Goal: Book appointment/travel/reservation

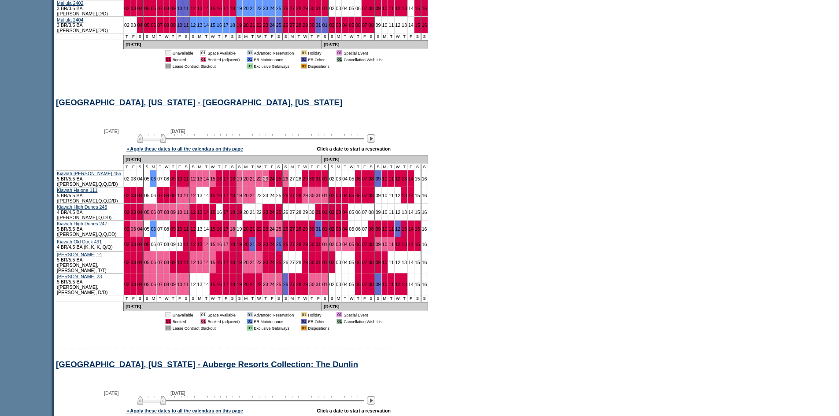
scroll to position [3010, 0]
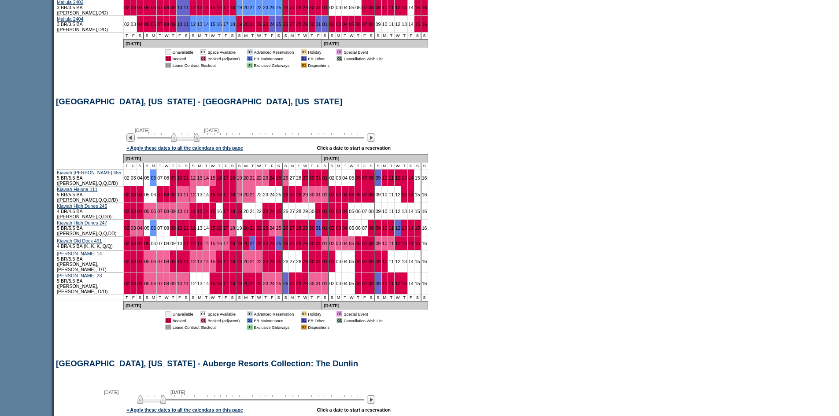
drag, startPoint x: 170, startPoint y: 154, endPoint x: 193, endPoint y: 151, distance: 22.7
click at [193, 142] on img at bounding box center [185, 137] width 29 height 9
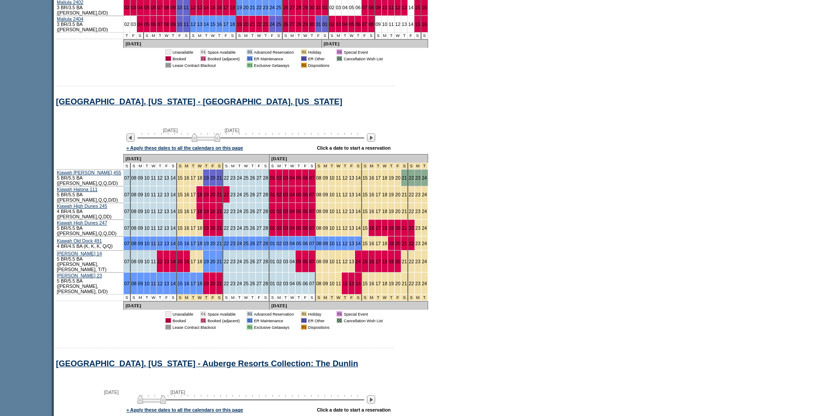
drag, startPoint x: 192, startPoint y: 150, endPoint x: 212, endPoint y: 151, distance: 19.4
click at [212, 142] on img at bounding box center [205, 137] width 29 height 9
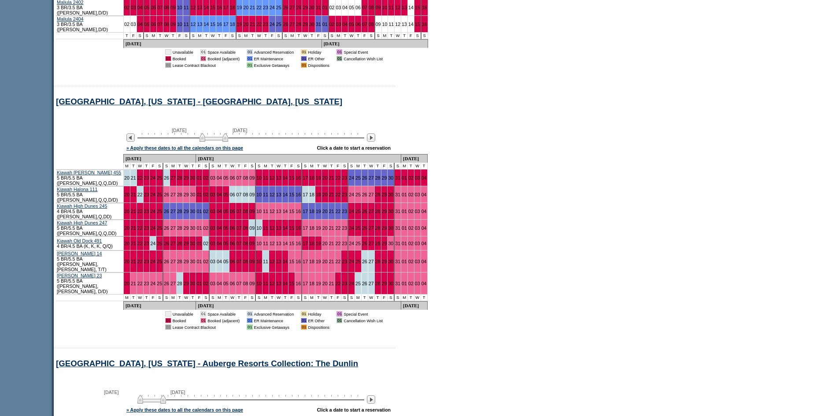
drag, startPoint x: 211, startPoint y: 153, endPoint x: 220, endPoint y: 153, distance: 9.3
click at [220, 142] on img at bounding box center [213, 137] width 29 height 9
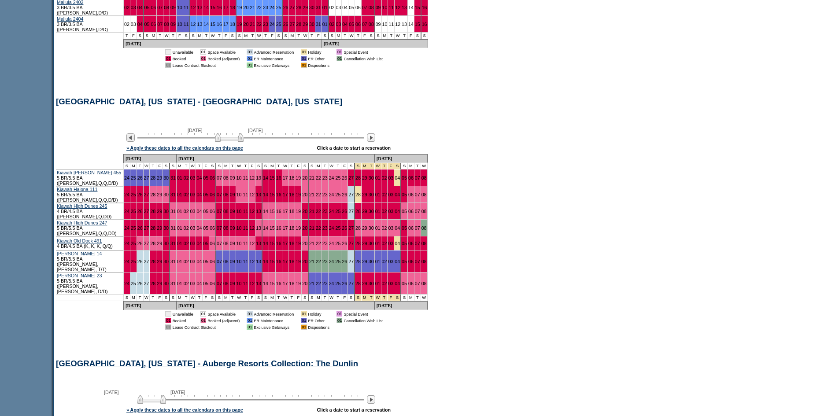
drag, startPoint x: 219, startPoint y: 153, endPoint x: 233, endPoint y: 154, distance: 14.1
click at [233, 142] on img at bounding box center [229, 137] width 29 height 9
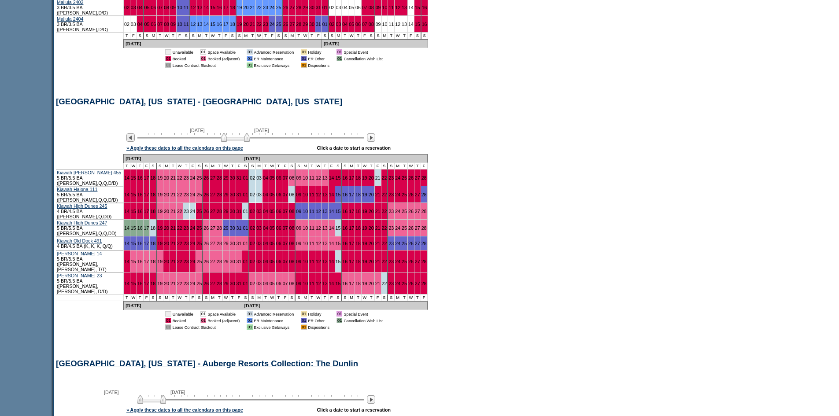
drag, startPoint x: 231, startPoint y: 153, endPoint x: 237, endPoint y: 153, distance: 6.2
click at [237, 142] on img at bounding box center [235, 137] width 29 height 9
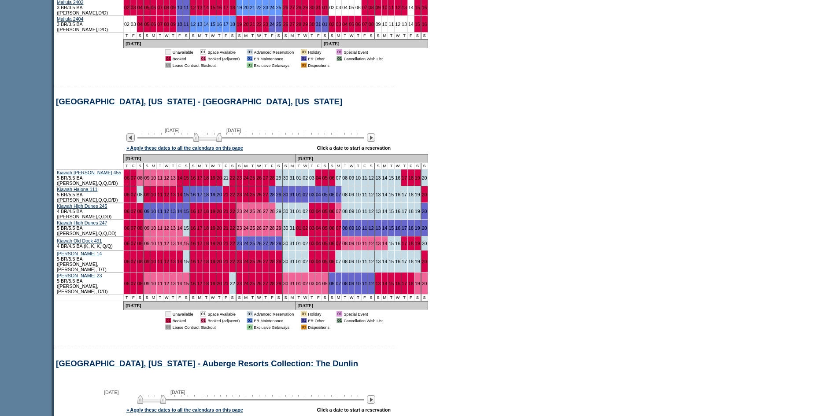
drag, startPoint x: 237, startPoint y: 155, endPoint x: 207, endPoint y: 148, distance: 30.6
click at [207, 142] on img at bounding box center [207, 137] width 29 height 9
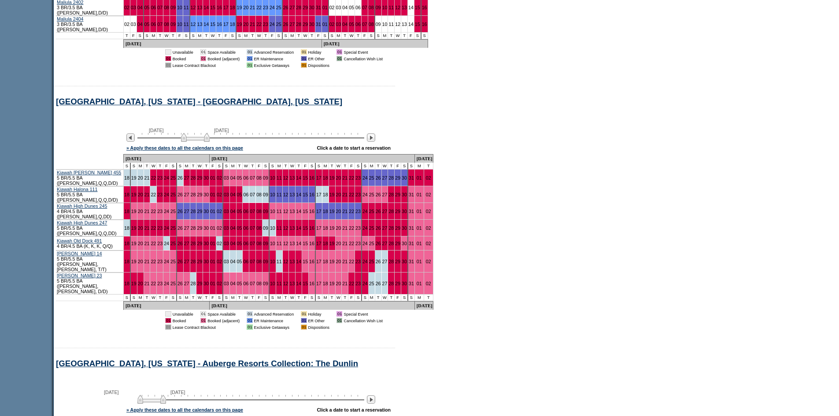
drag, startPoint x: 212, startPoint y: 151, endPoint x: 197, endPoint y: 148, distance: 15.6
click at [197, 142] on img at bounding box center [195, 137] width 29 height 9
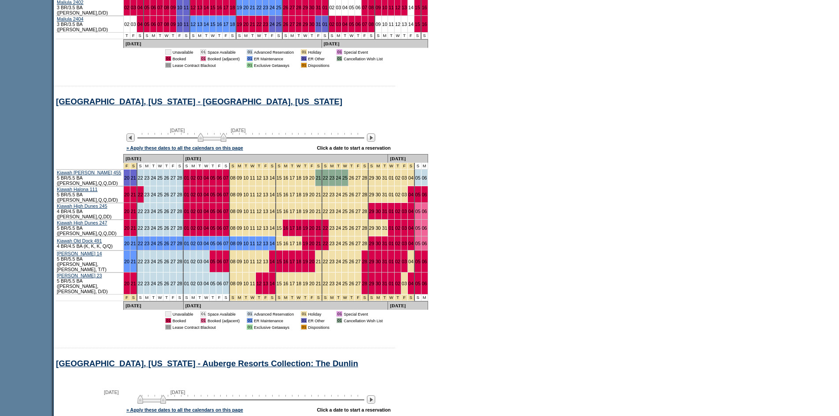
drag, startPoint x: 205, startPoint y: 151, endPoint x: 221, endPoint y: 150, distance: 16.3
click at [221, 142] on img at bounding box center [212, 137] width 29 height 9
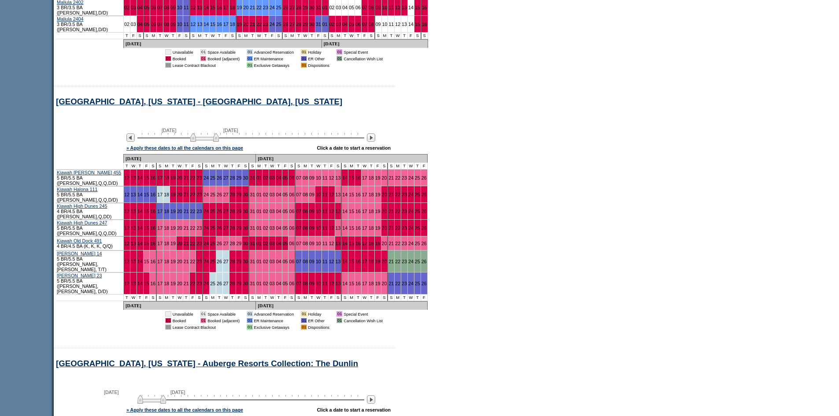
drag, startPoint x: 220, startPoint y: 151, endPoint x: 212, endPoint y: 150, distance: 7.9
click at [212, 142] on img at bounding box center [204, 137] width 29 height 9
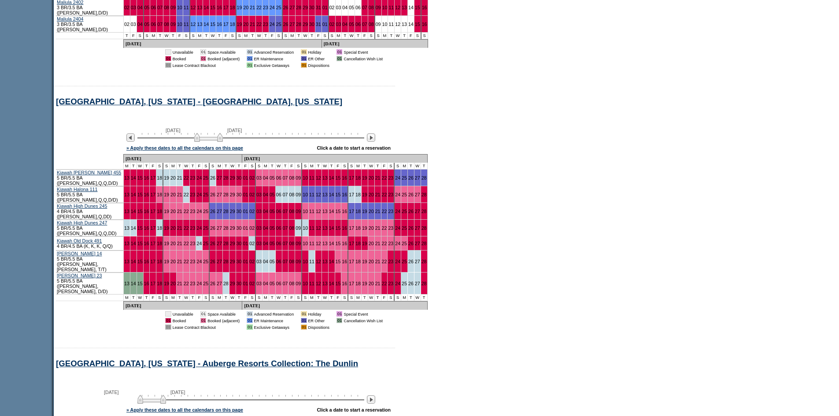
click at [216, 142] on img at bounding box center [208, 137] width 29 height 9
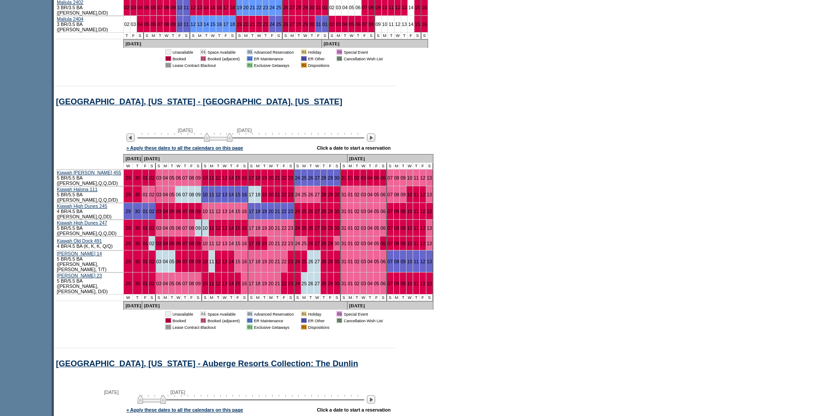
drag, startPoint x: 216, startPoint y: 150, endPoint x: 226, endPoint y: 150, distance: 9.7
click at [226, 142] on img at bounding box center [218, 137] width 29 height 9
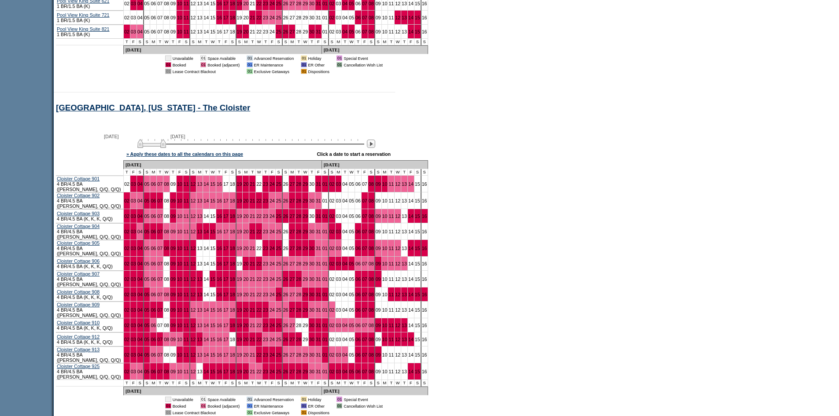
scroll to position [9129, 0]
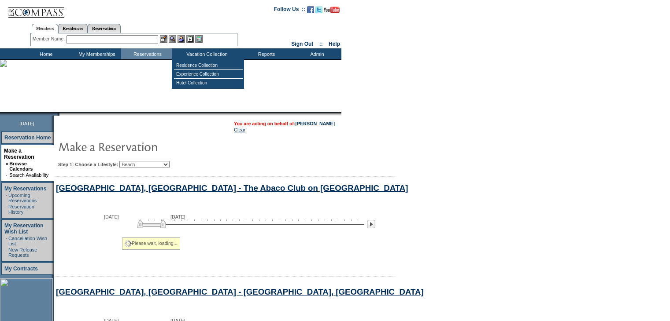
scroll to position [5436, 0]
